Goal: Transaction & Acquisition: Book appointment/travel/reservation

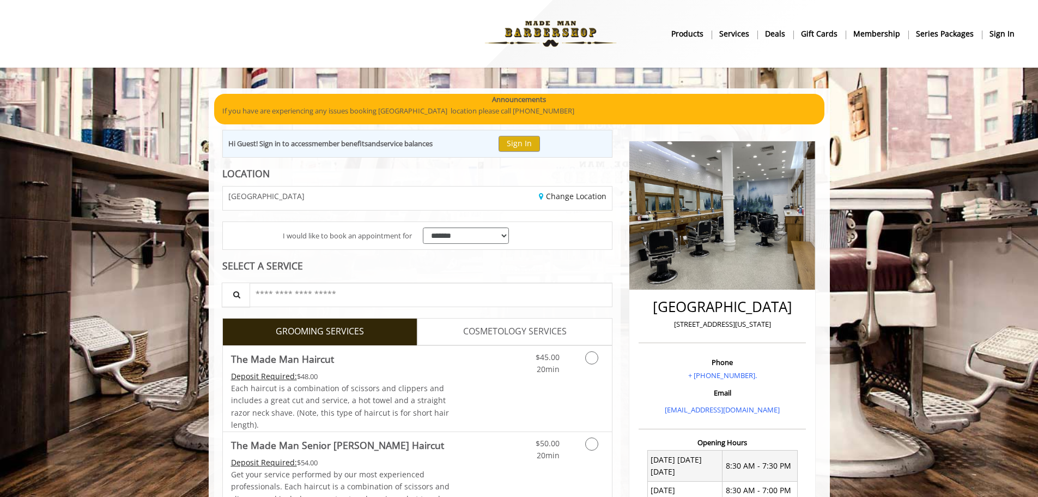
click at [536, 380] on div "$45.00 20min" at bounding box center [564, 389] width 98 height 86
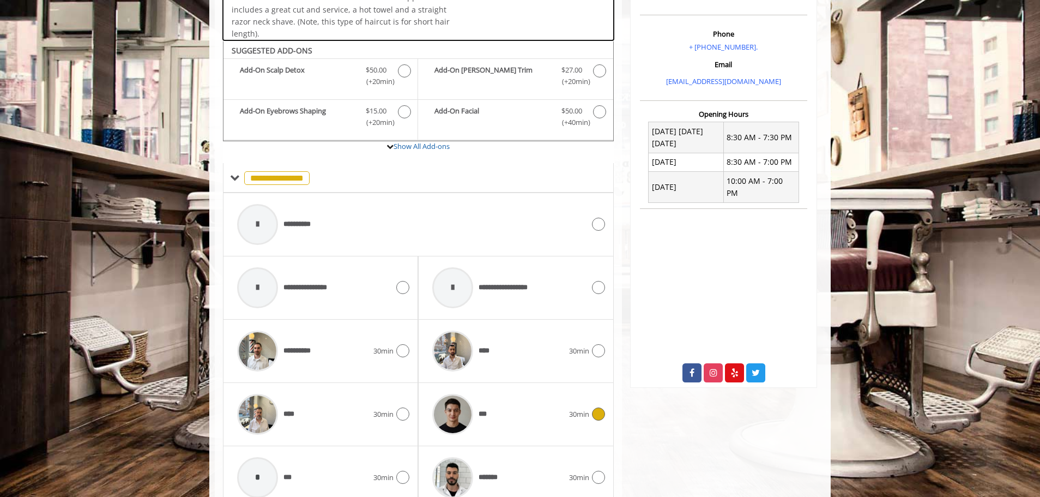
scroll to position [368, 0]
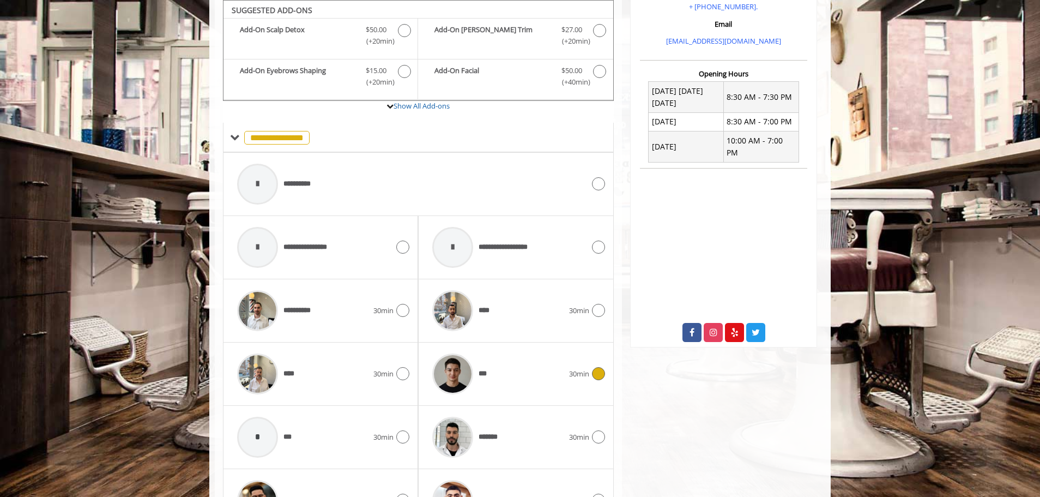
click at [475, 368] on div at bounding box center [453, 374] width 52 height 52
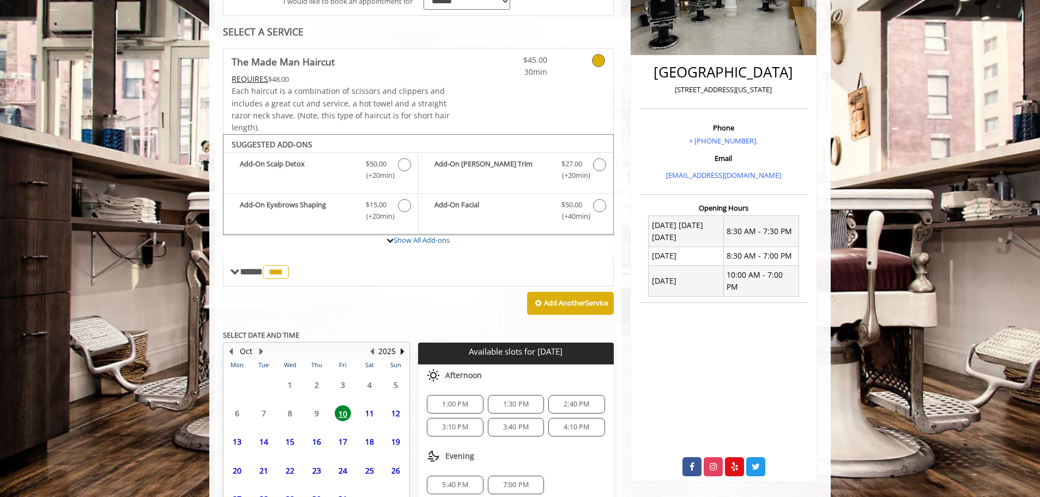
scroll to position [312, 0]
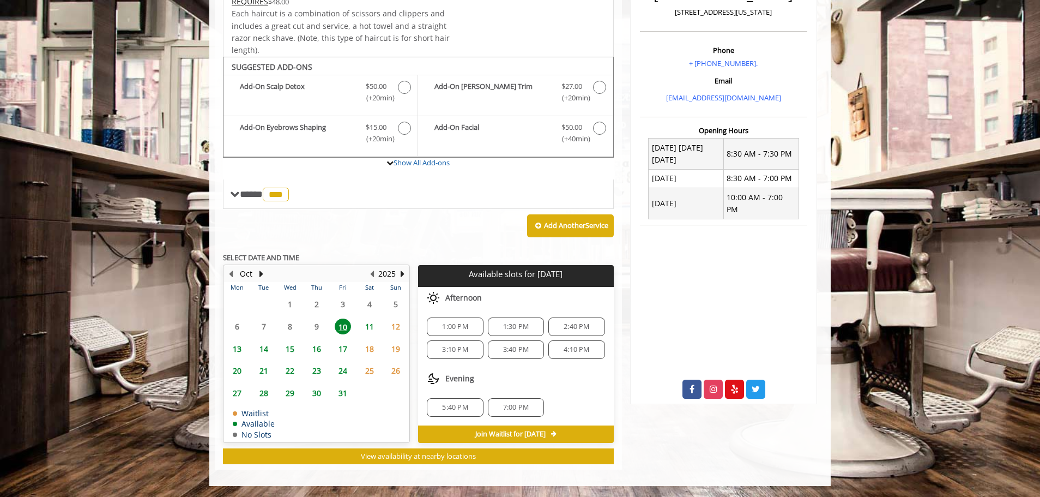
click at [438, 325] on span "1:00 PM" at bounding box center [455, 326] width 46 height 9
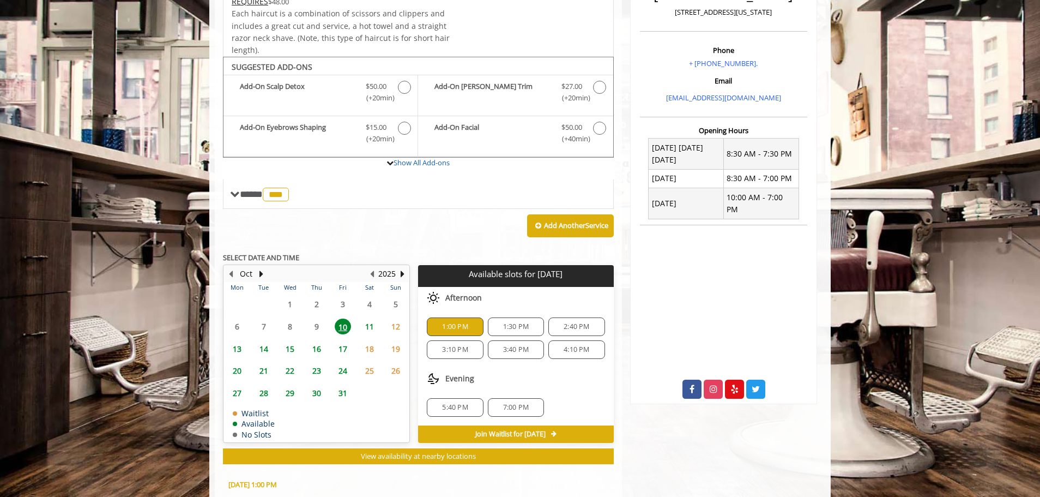
scroll to position [509, 0]
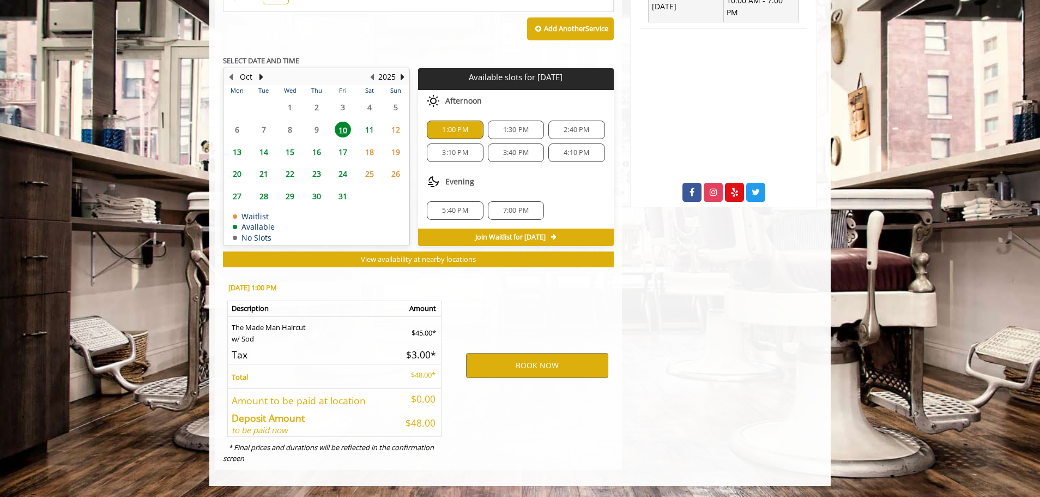
click at [530, 122] on div "1:30 PM" at bounding box center [516, 129] width 56 height 19
click at [514, 359] on button "BOOK NOW" at bounding box center [537, 365] width 142 height 25
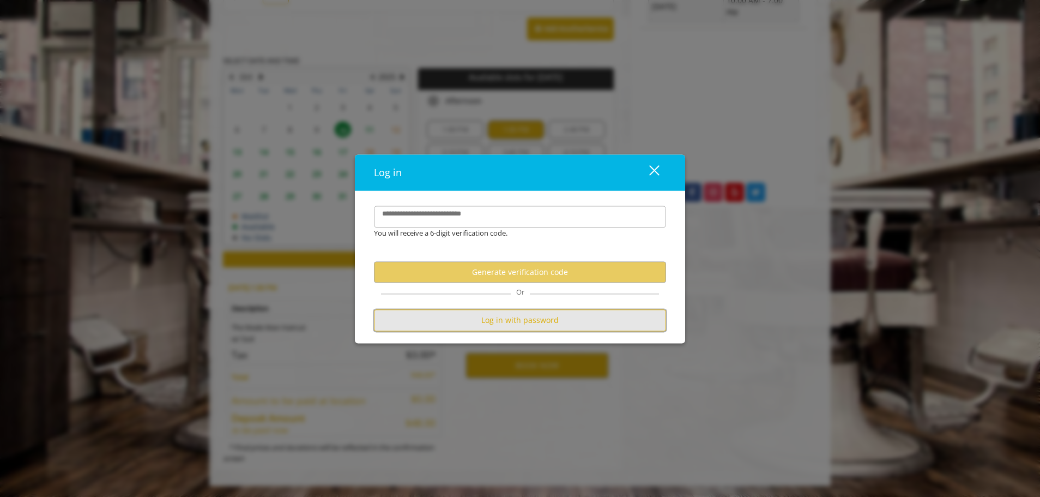
click at [487, 310] on button "Log in with password" at bounding box center [520, 320] width 292 height 21
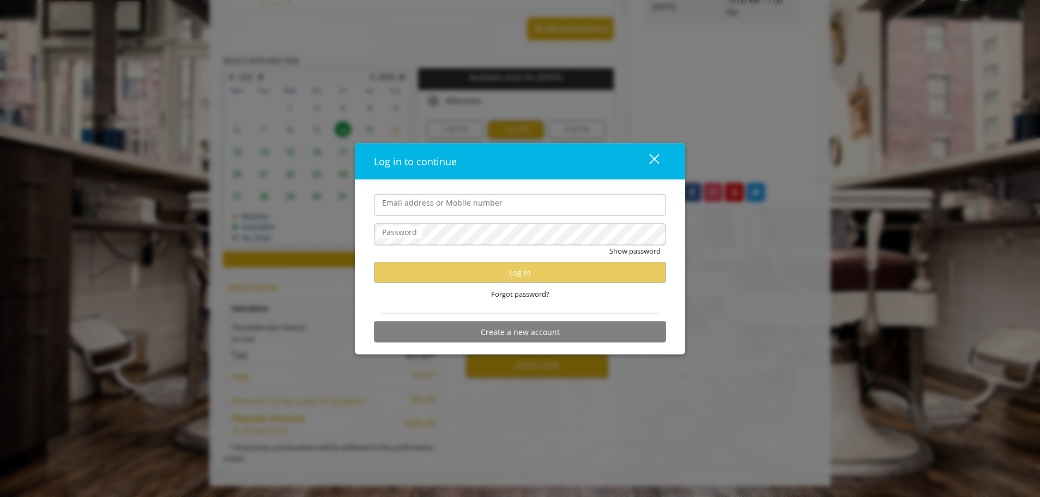
type input "**********"
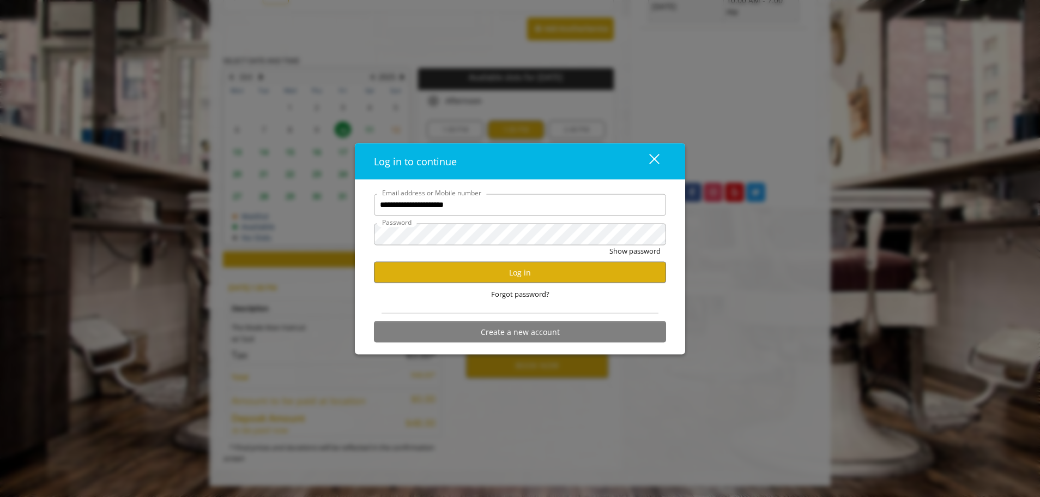
scroll to position [0, 0]
click at [470, 280] on button "Log in" at bounding box center [520, 272] width 292 height 21
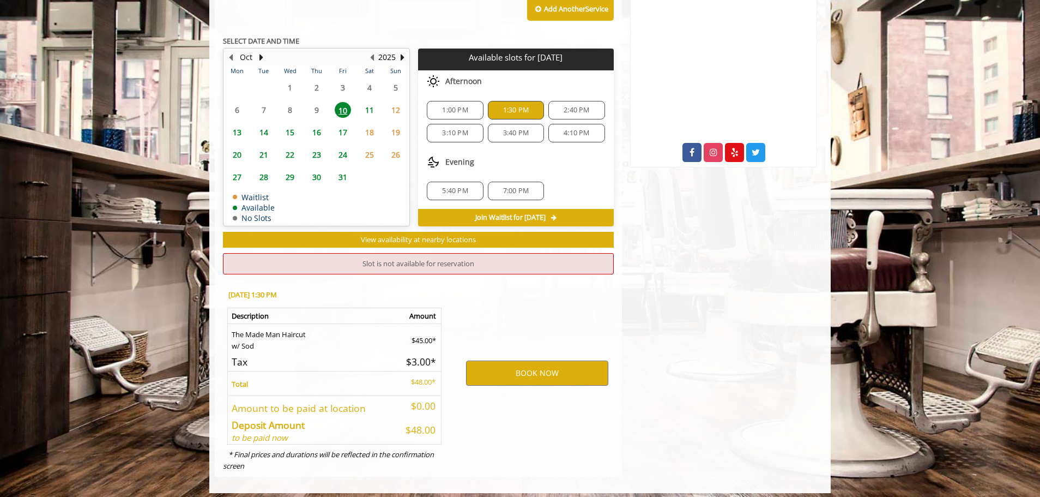
scroll to position [555, 0]
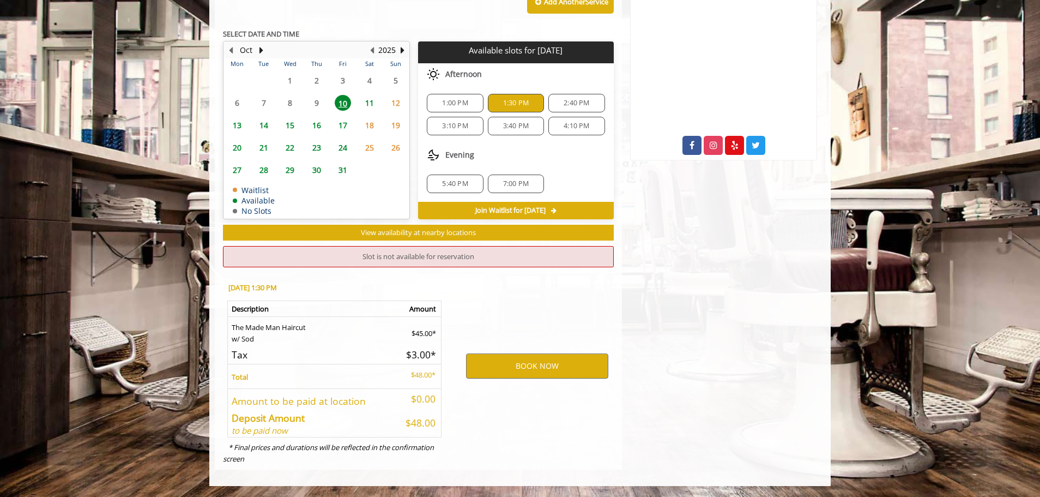
drag, startPoint x: 462, startPoint y: 114, endPoint x: 456, endPoint y: 103, distance: 12.4
click at [456, 103] on span "1:00 PM" at bounding box center [455, 103] width 26 height 9
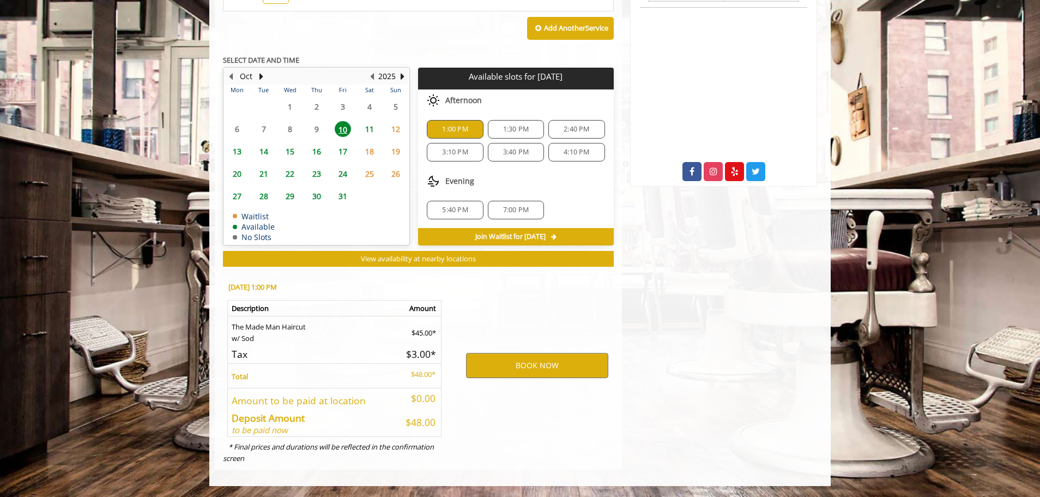
click at [511, 119] on div "1:00 PM 1:30 PM 2:40 PM 3:10 PM 3:40 PM 4:10 PM" at bounding box center [515, 140] width 195 height 59
click at [511, 121] on div "1:30 PM" at bounding box center [516, 129] width 56 height 19
click at [500, 350] on div "BOOK NOW" at bounding box center [537, 365] width 170 height 186
click at [498, 371] on button "BOOK NOW" at bounding box center [537, 365] width 142 height 25
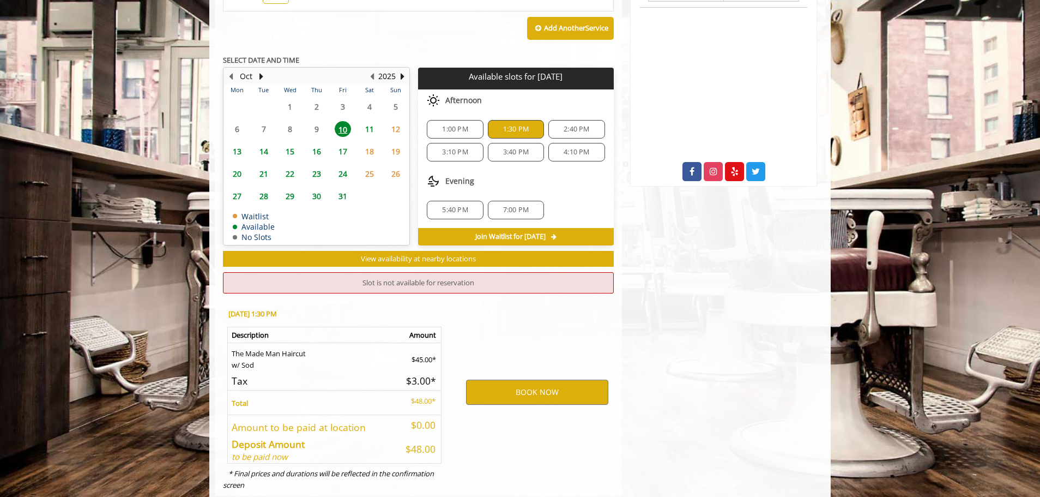
click at [465, 124] on div "1:00 PM" at bounding box center [455, 129] width 56 height 19
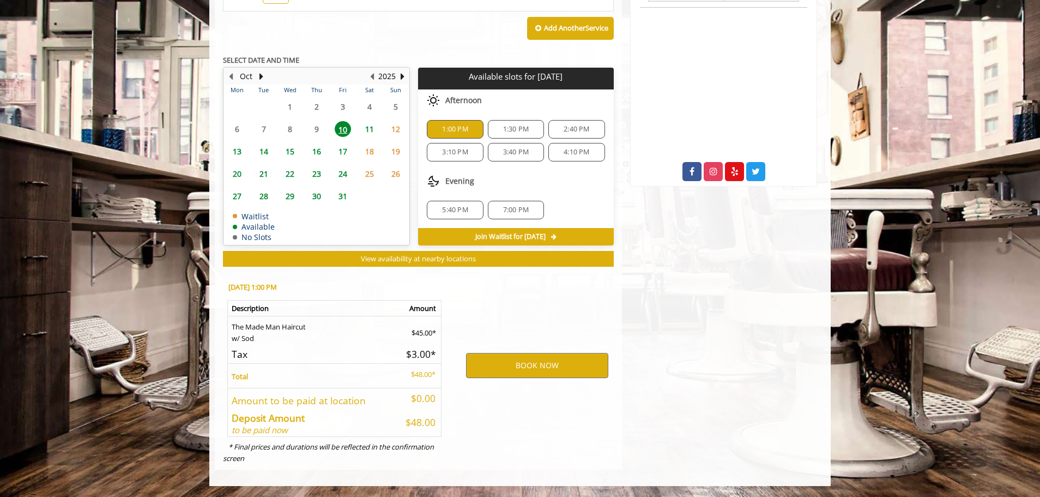
click at [465, 124] on div "1:00 PM" at bounding box center [455, 129] width 56 height 19
click at [496, 370] on button "BOOK NOW" at bounding box center [537, 365] width 142 height 25
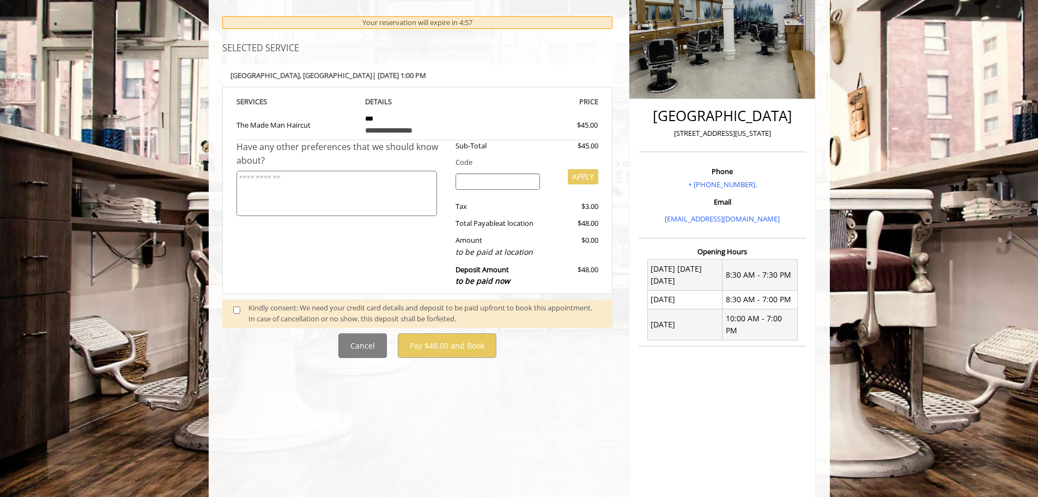
scroll to position [194, 0]
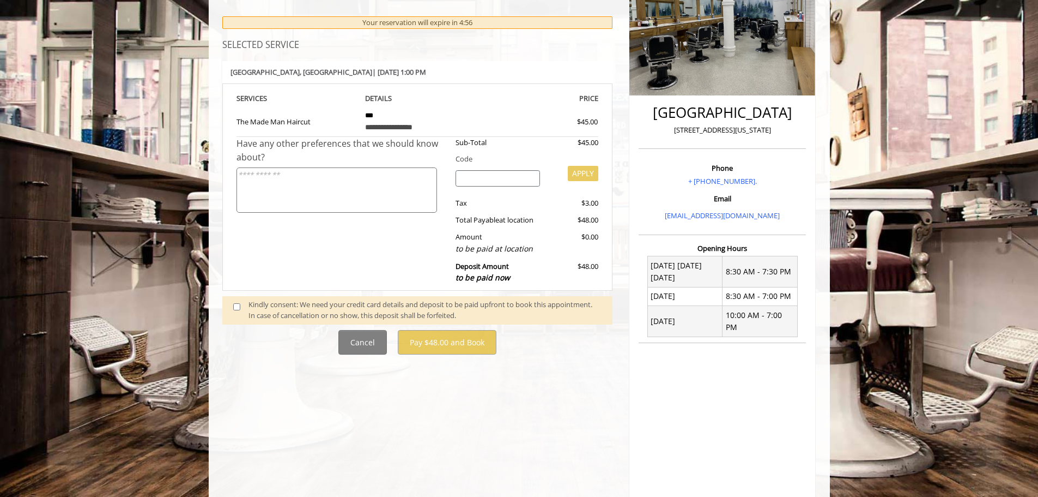
click at [350, 316] on div "Kindly consent: We need your credit card details and deposit to be paid upfront…" at bounding box center [425, 310] width 353 height 23
click at [252, 300] on div "Kindly consent: We need your credit card details and deposit to be paid upfront…" at bounding box center [425, 310] width 353 height 23
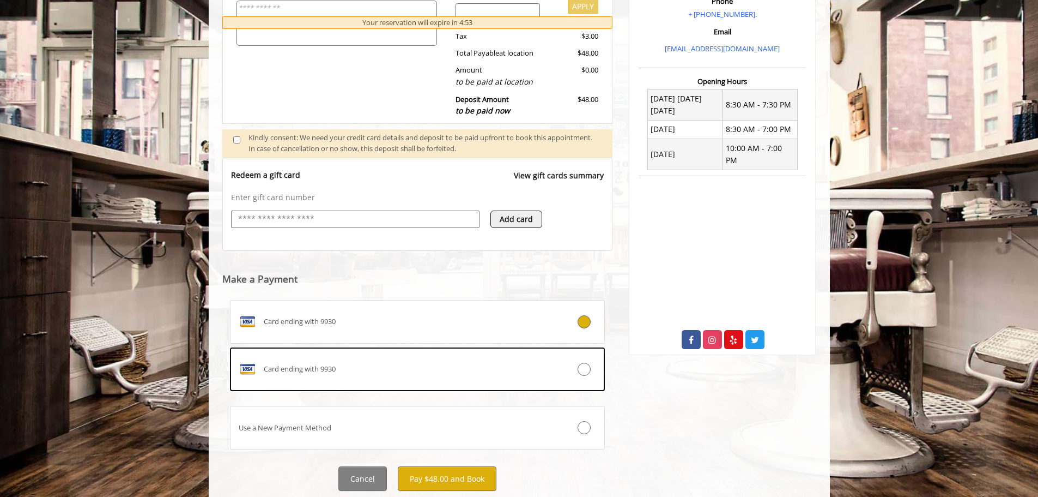
scroll to position [371, 0]
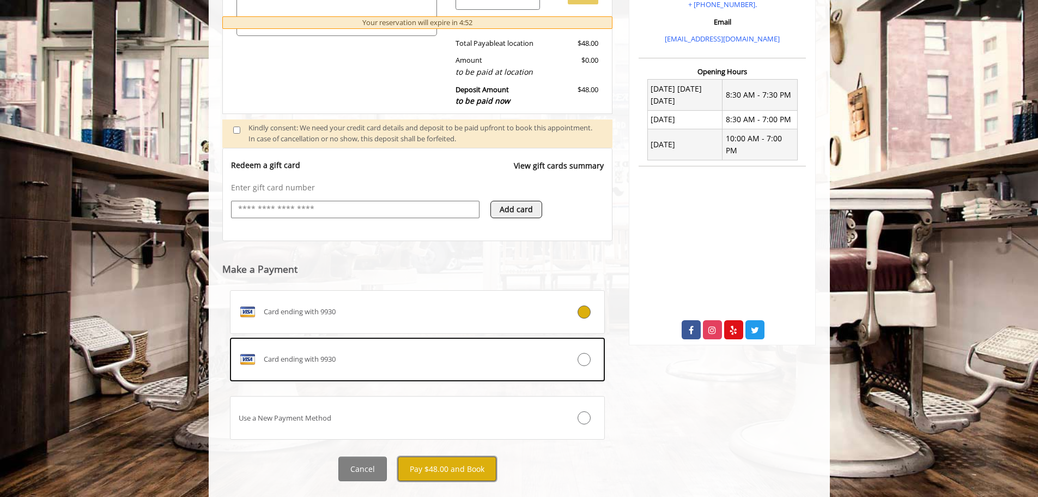
click at [461, 479] on button "Pay $48.00 and Book" at bounding box center [447, 468] width 99 height 25
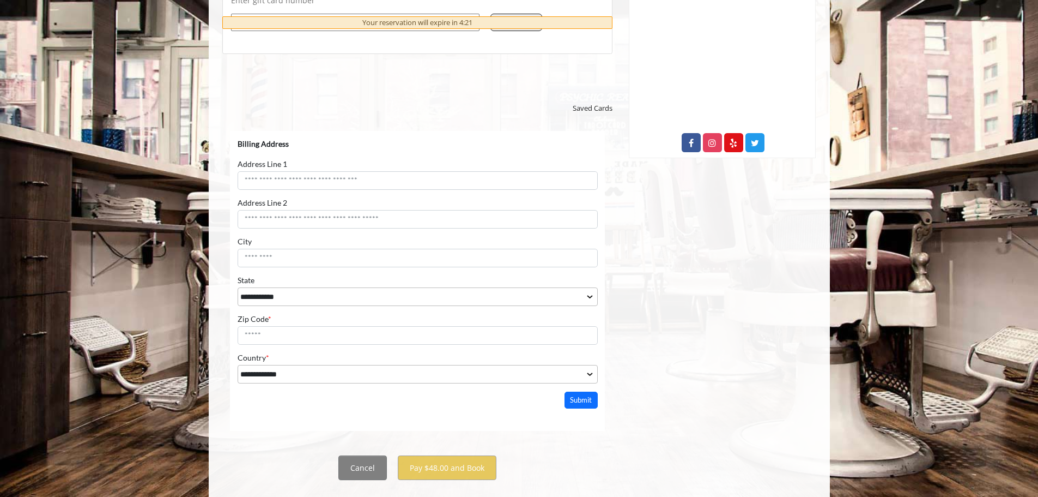
scroll to position [556, 0]
click at [373, 463] on button "Cancel" at bounding box center [362, 468] width 49 height 25
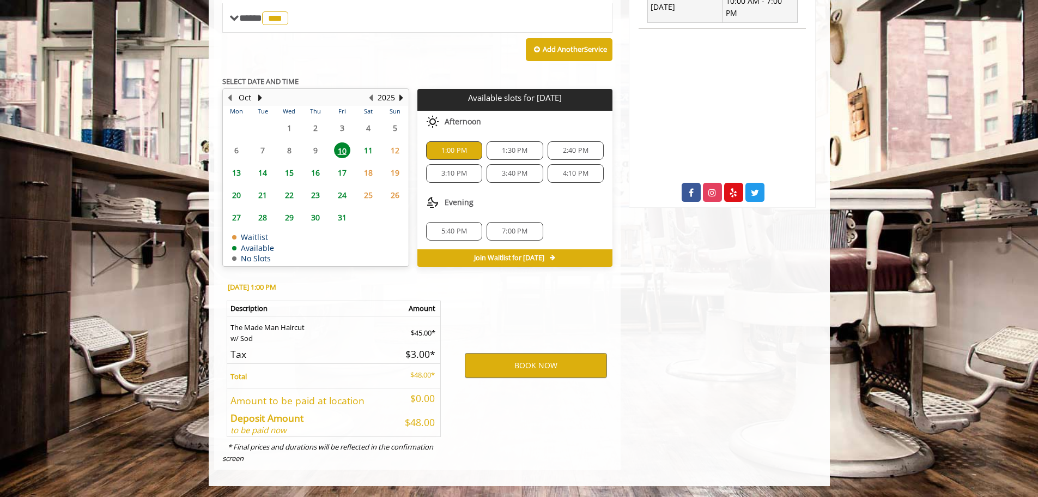
scroll to position [508, 0]
click at [513, 143] on div "1:30 PM" at bounding box center [515, 150] width 56 height 19
click at [509, 358] on button "BOOK NOW" at bounding box center [536, 365] width 142 height 25
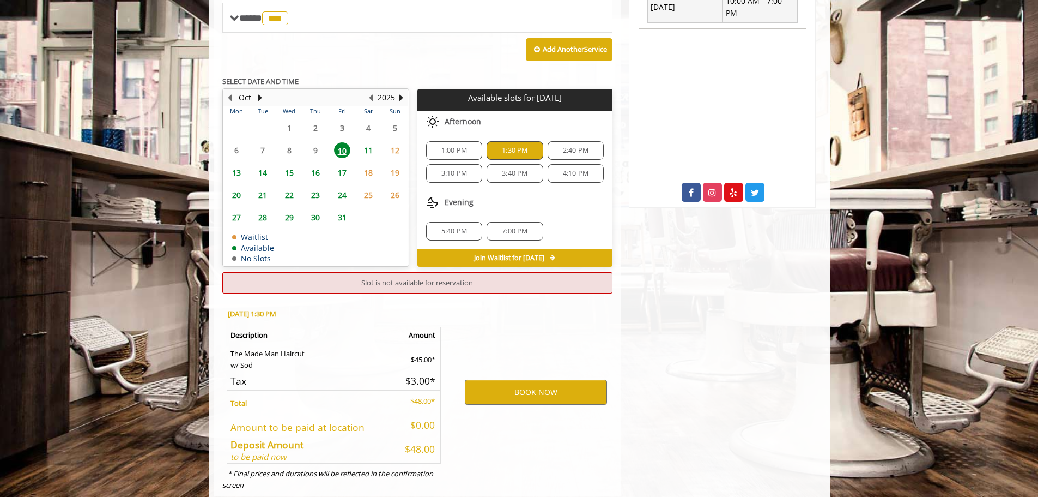
click at [459, 148] on span "1:00 PM" at bounding box center [454, 150] width 26 height 9
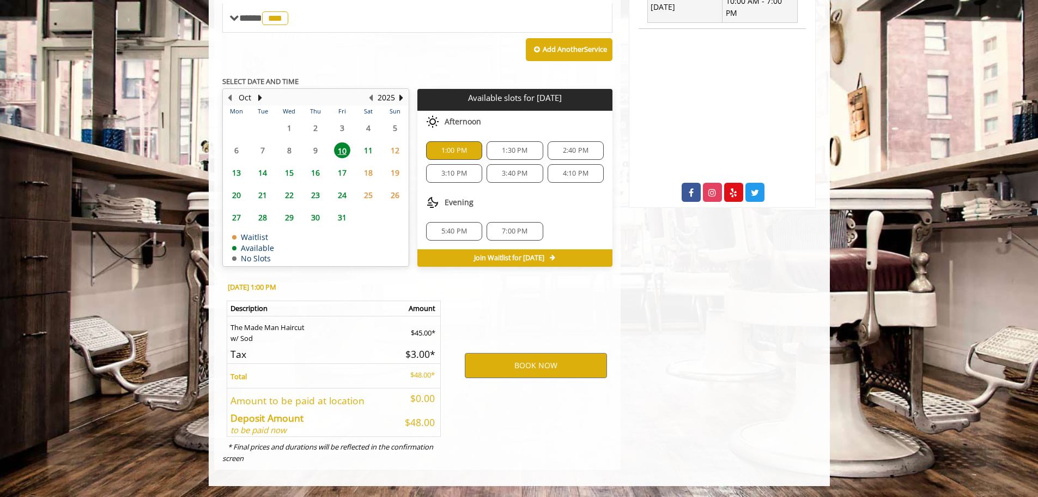
click at [506, 378] on div "BOOK NOW" at bounding box center [536, 365] width 170 height 186
click at [502, 368] on button "BOOK NOW" at bounding box center [536, 365] width 142 height 25
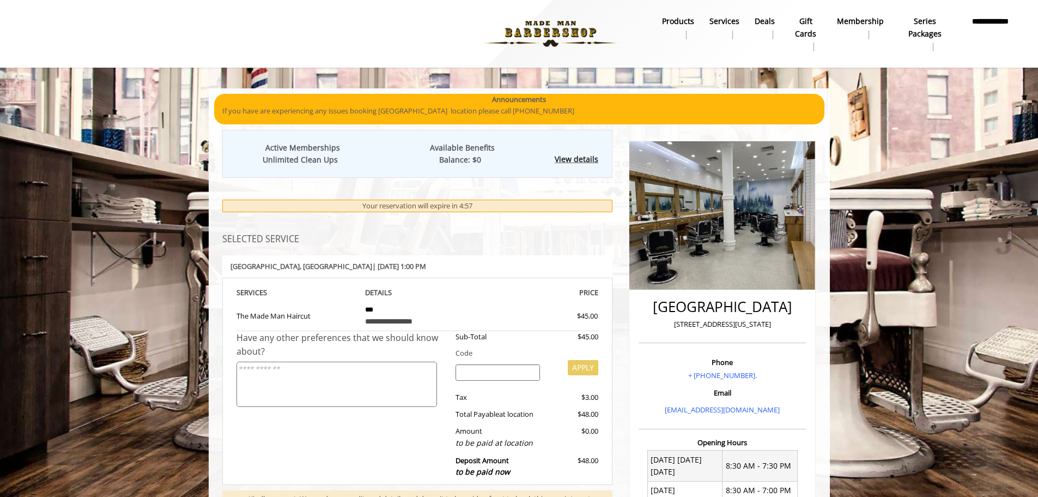
scroll to position [0, 0]
select select "***"
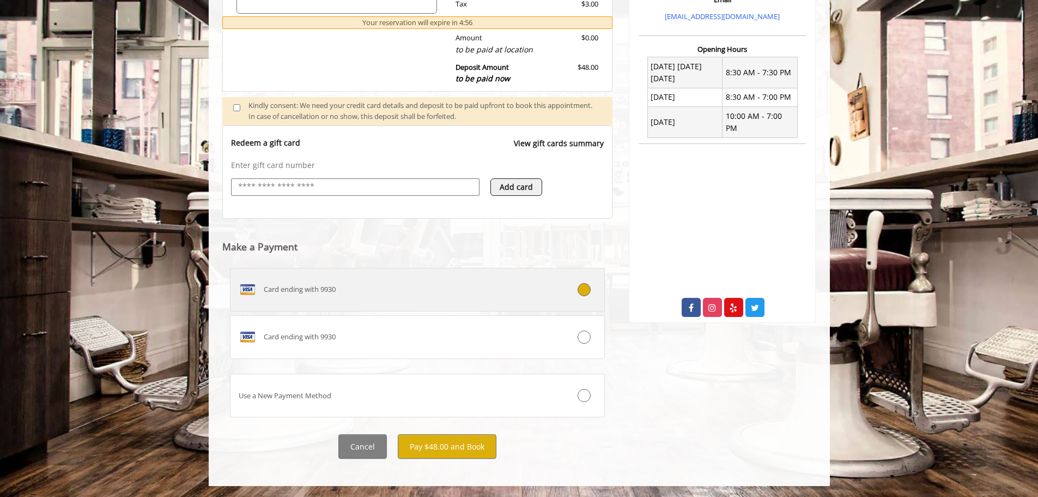
click at [423, 277] on label "Card ending with 9930" at bounding box center [418, 290] width 376 height 44
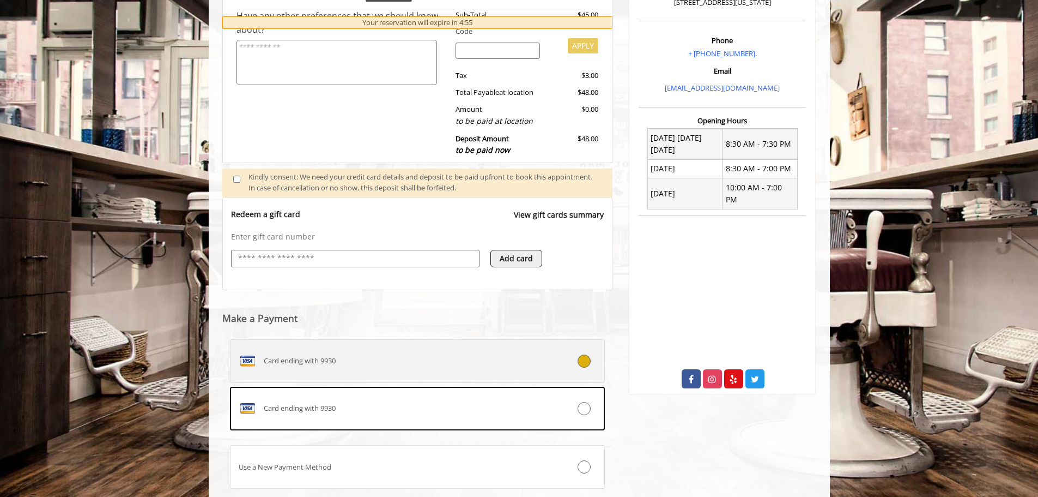
click at [421, 362] on div "Card ending with 9930" at bounding box center [387, 360] width 312 height 17
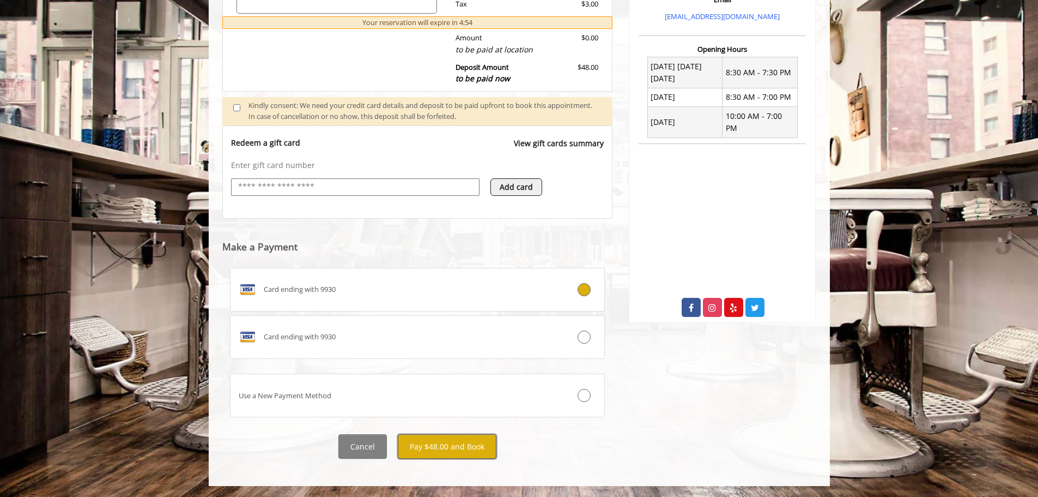
click at [428, 437] on button "Pay $48.00 and Book" at bounding box center [447, 446] width 99 height 25
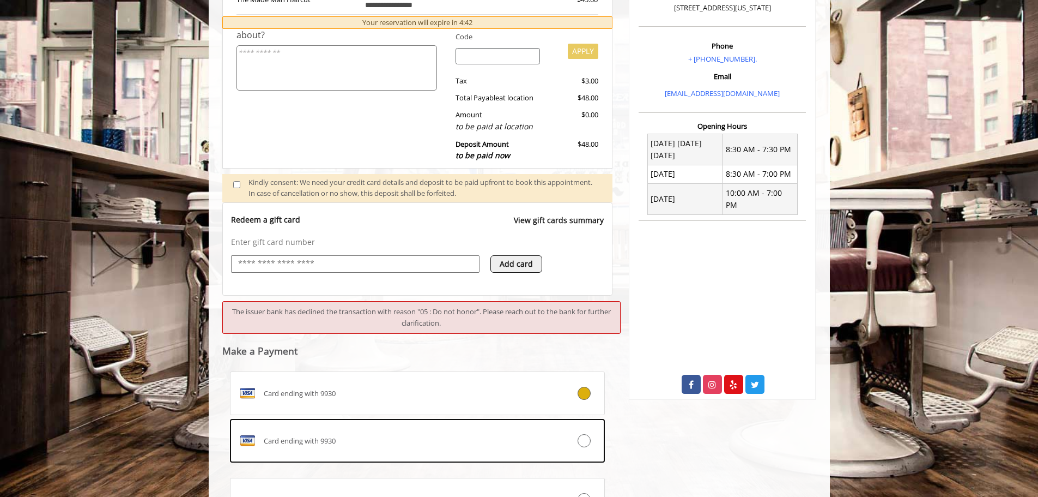
scroll to position [420, 0]
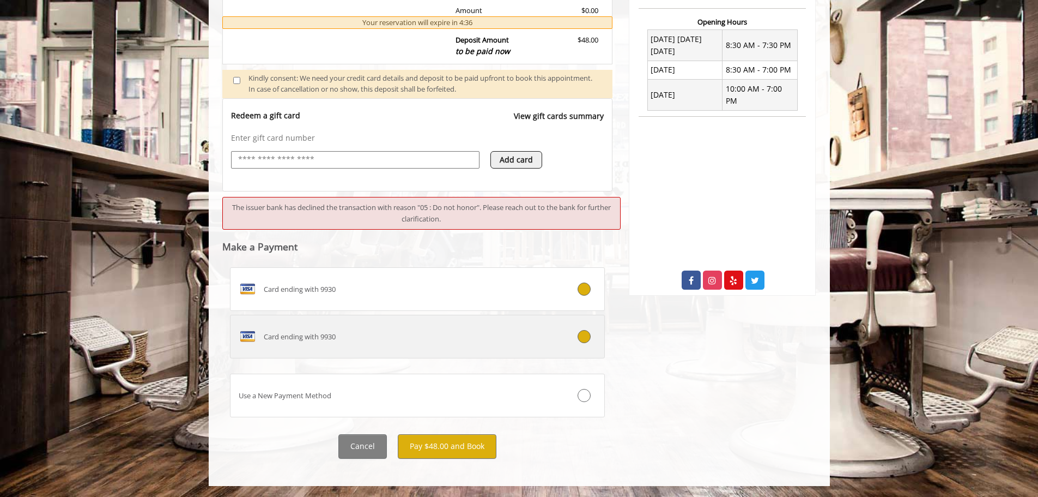
click at [483, 327] on label "Card ending with 9930" at bounding box center [418, 336] width 376 height 44
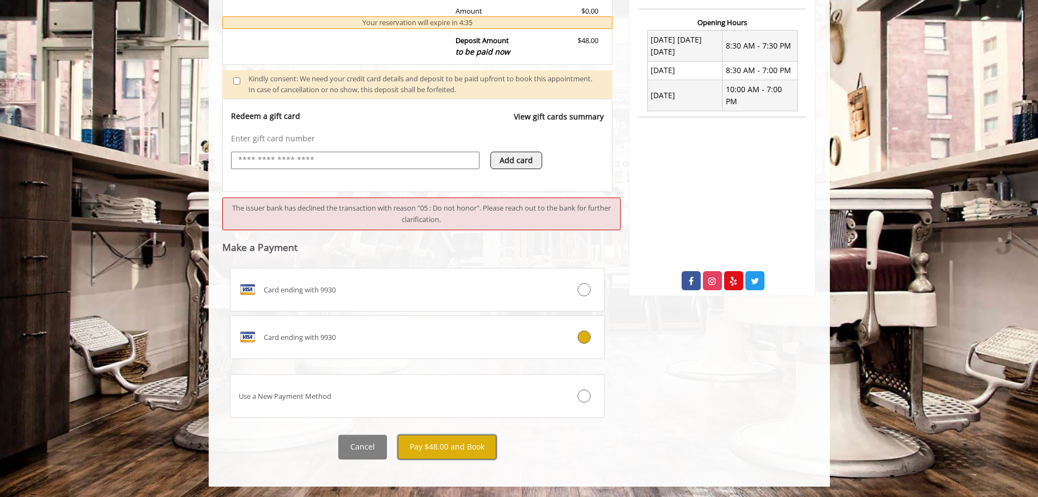
click at [455, 442] on button "Pay $48.00 and Book" at bounding box center [447, 446] width 99 height 25
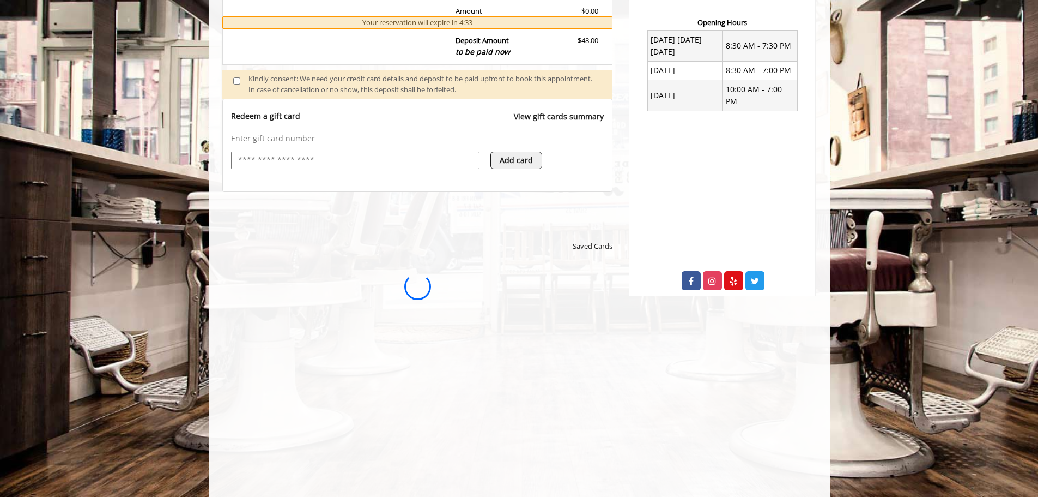
scroll to position [0, 0]
